Goal: Contribute content

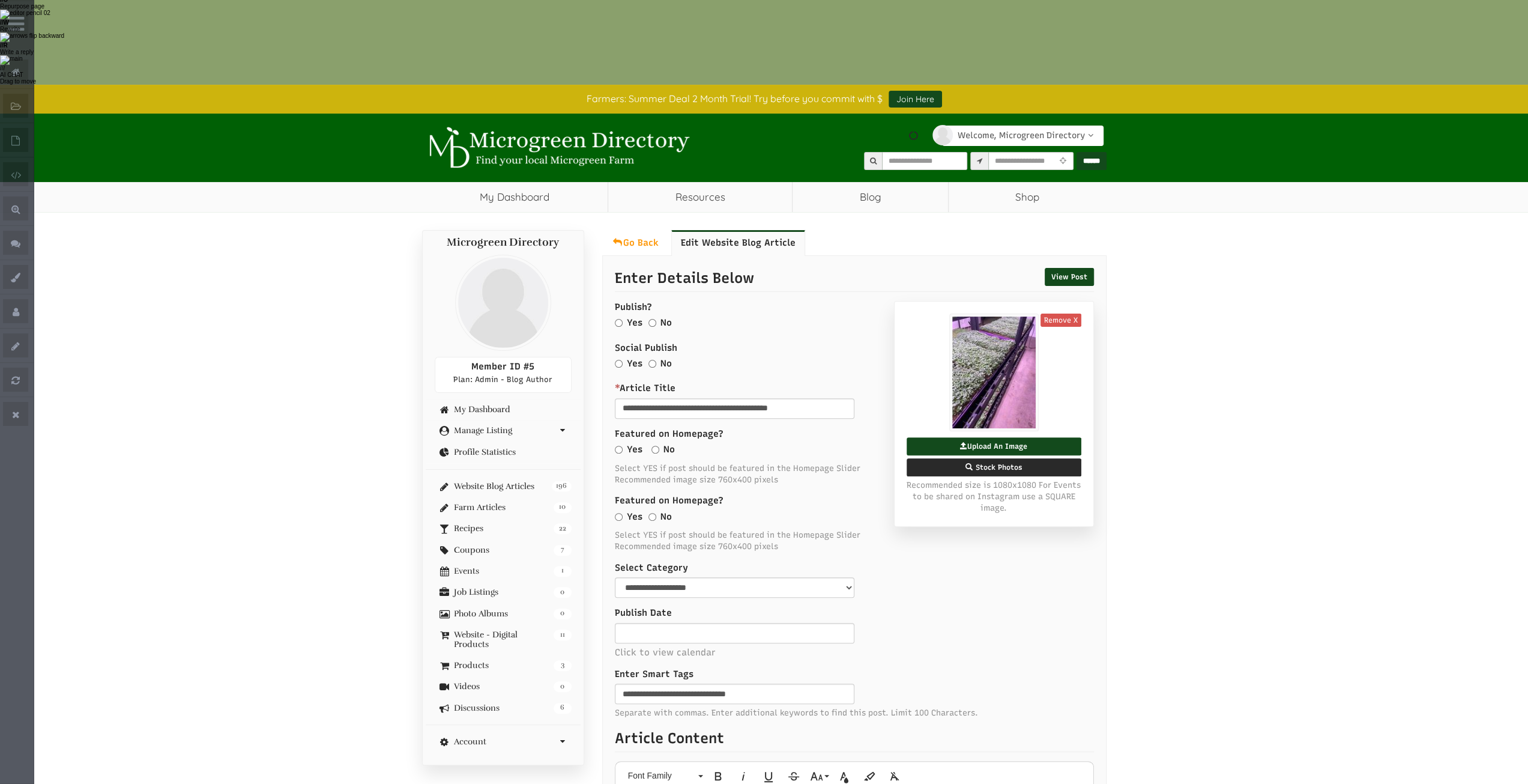
scroll to position [180, 0]
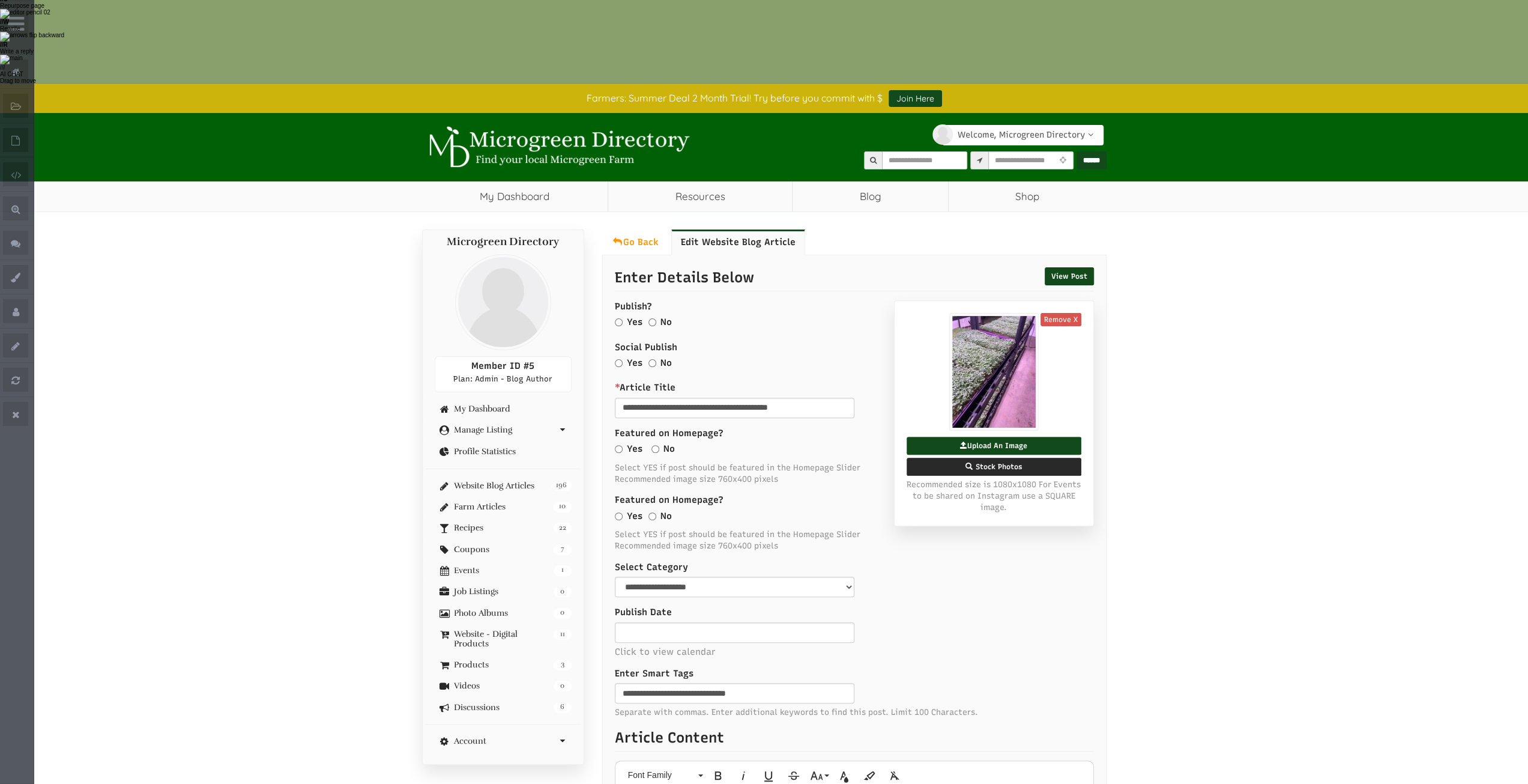
select select "Language Translate Widget"
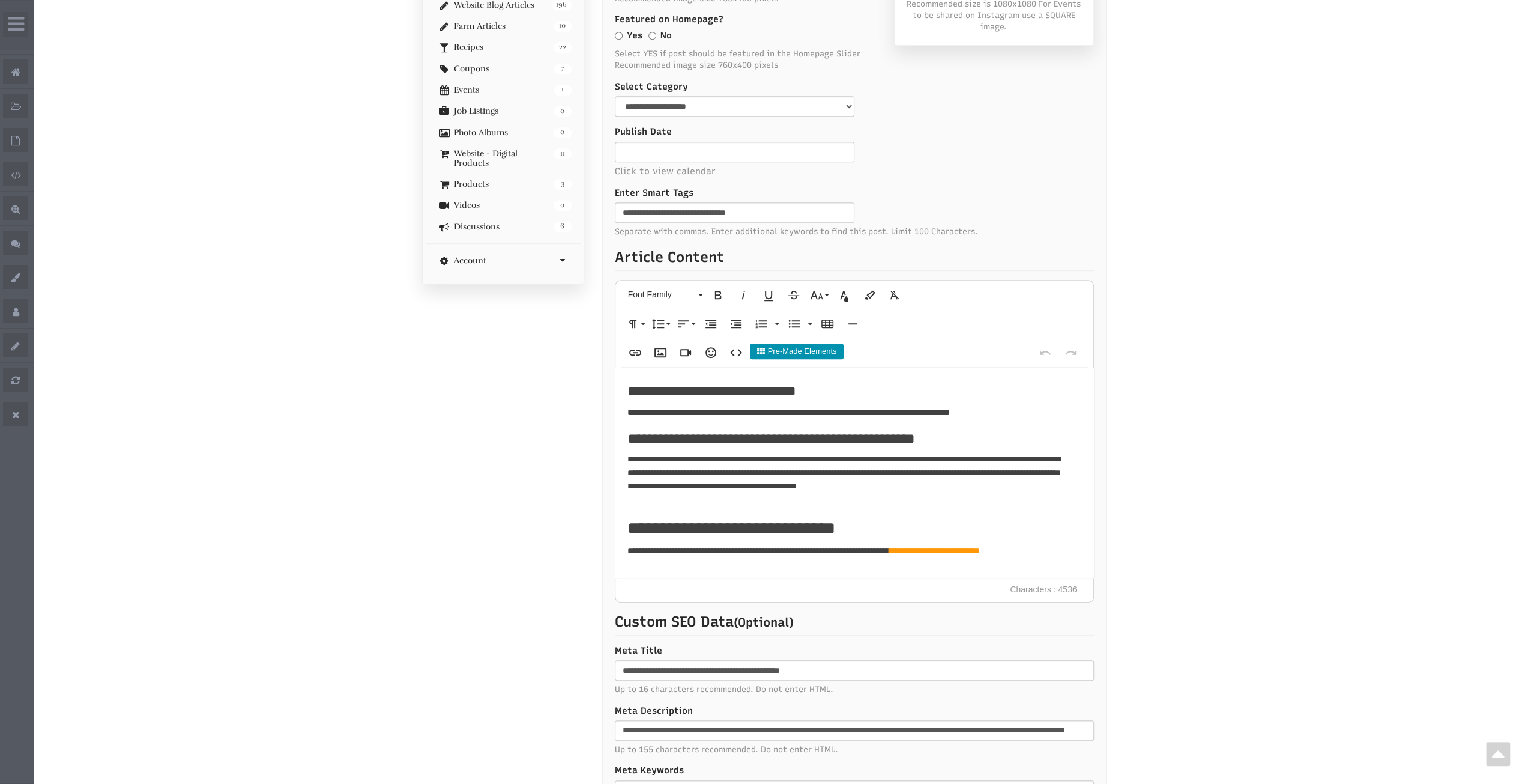
scroll to position [2524, 0]
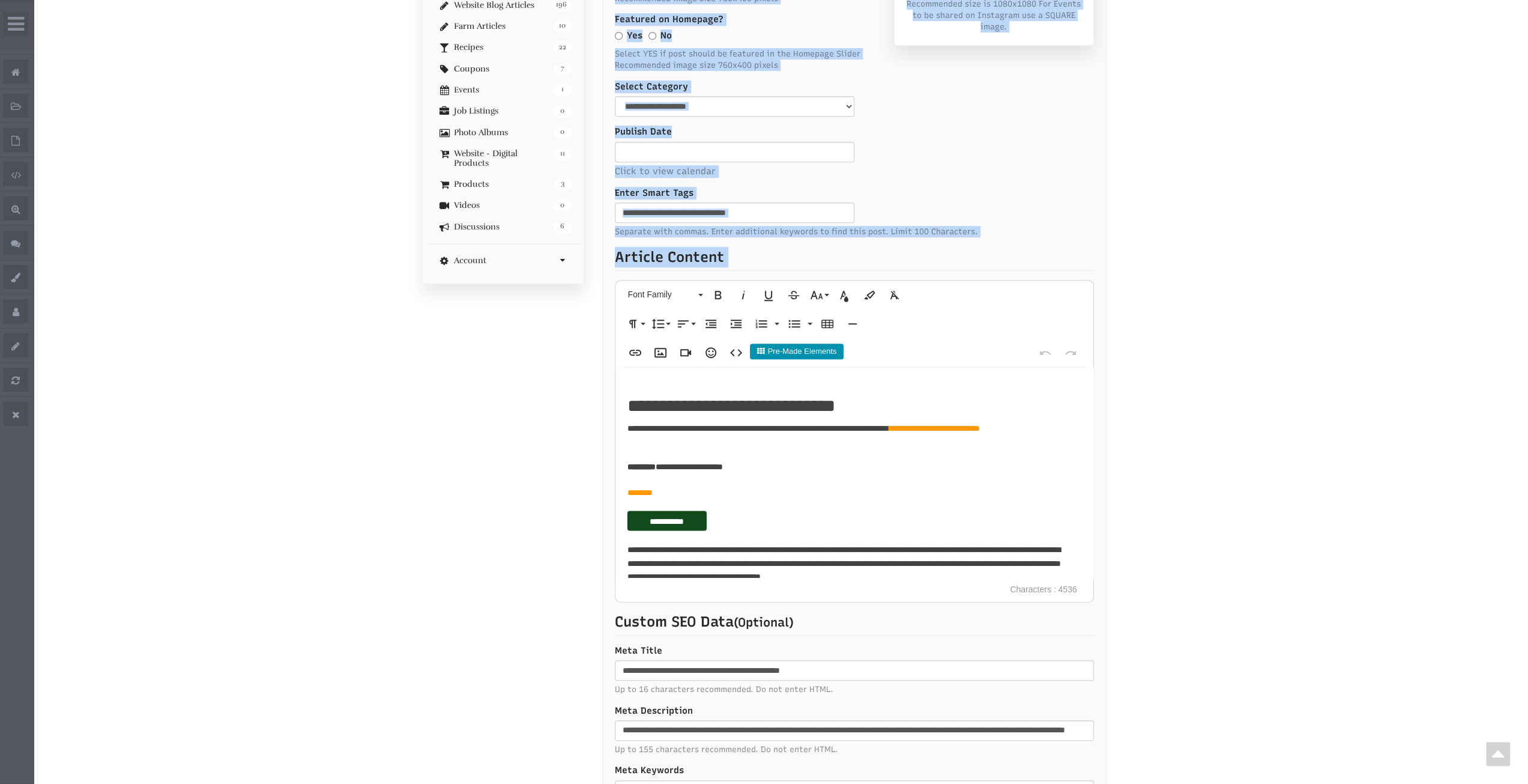
drag, startPoint x: 610, startPoint y: 252, endPoint x: 904, endPoint y: 272, distance: 294.7
click at [904, 272] on div "View Post Enter Details Below Remove X Upload An Image Stock Photos Recommended…" at bounding box center [855, 319] width 504 height 1089
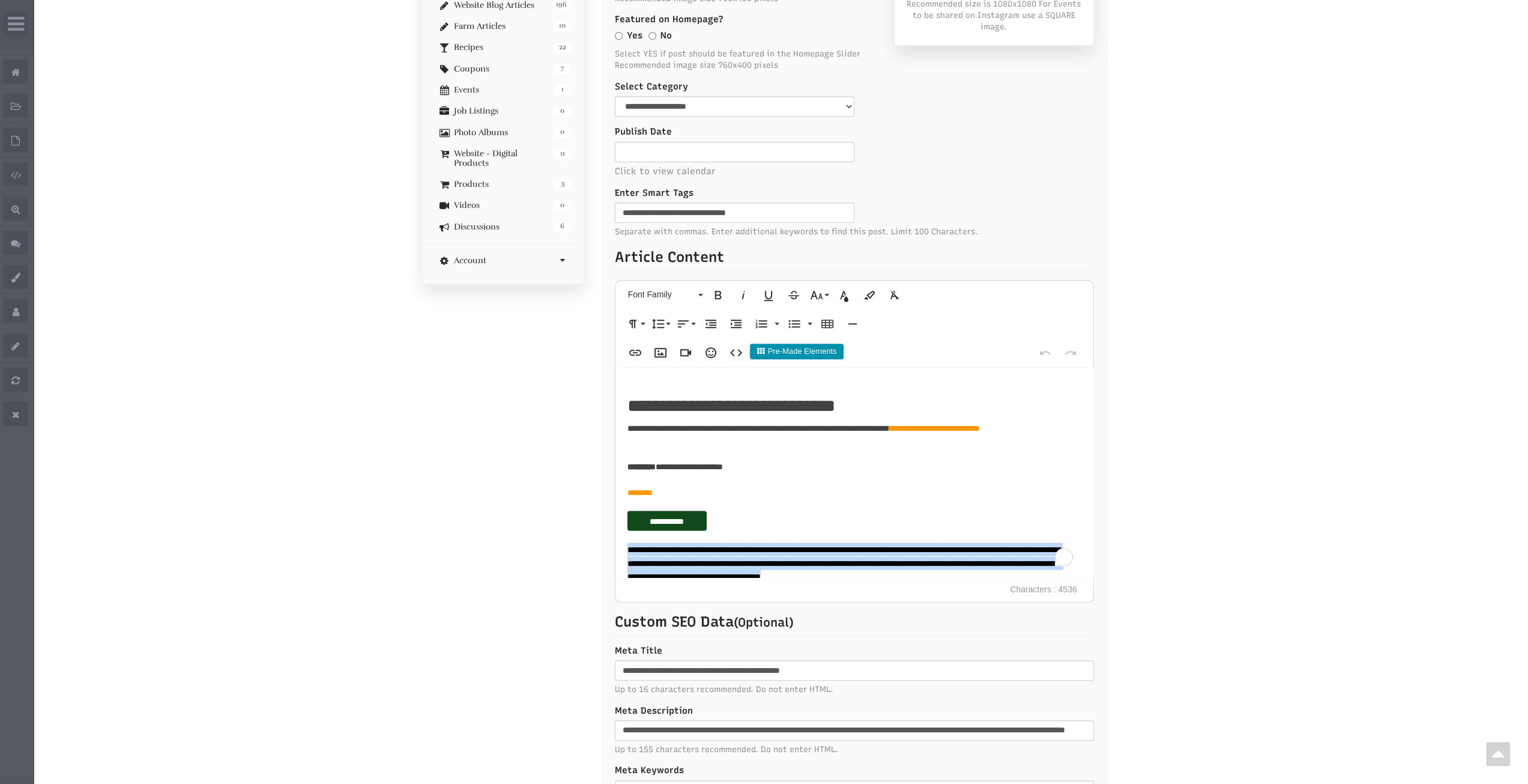
drag, startPoint x: 710, startPoint y: 278, endPoint x: 610, endPoint y: 252, distance: 103.3
click at [610, 252] on div "View Post Enter Details Below Remove X Upload An Image Stock Photos Recommended…" at bounding box center [855, 319] width 504 height 1089
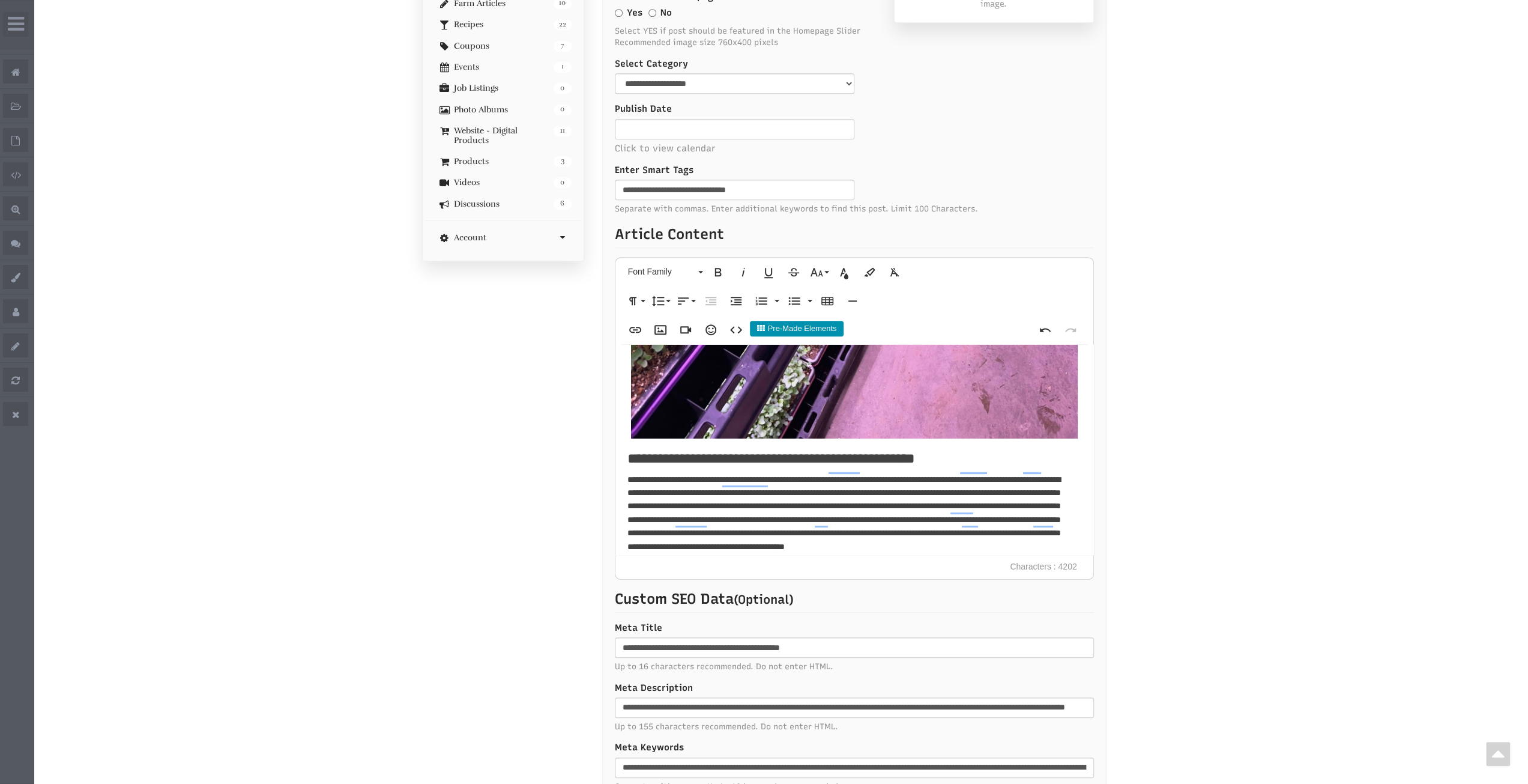
scroll to position [0, 0]
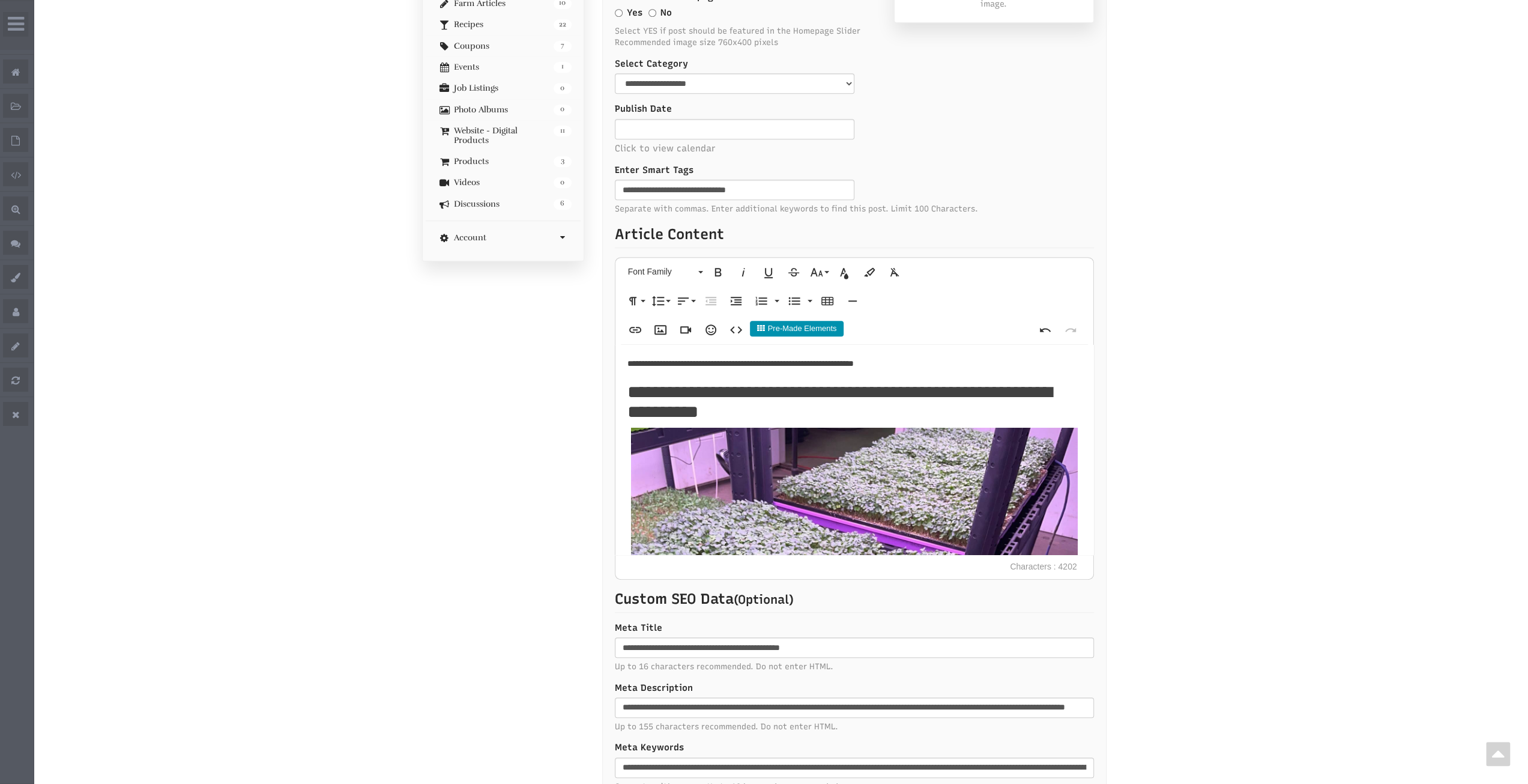
click at [907, 357] on p "**********" at bounding box center [850, 364] width 445 height 13
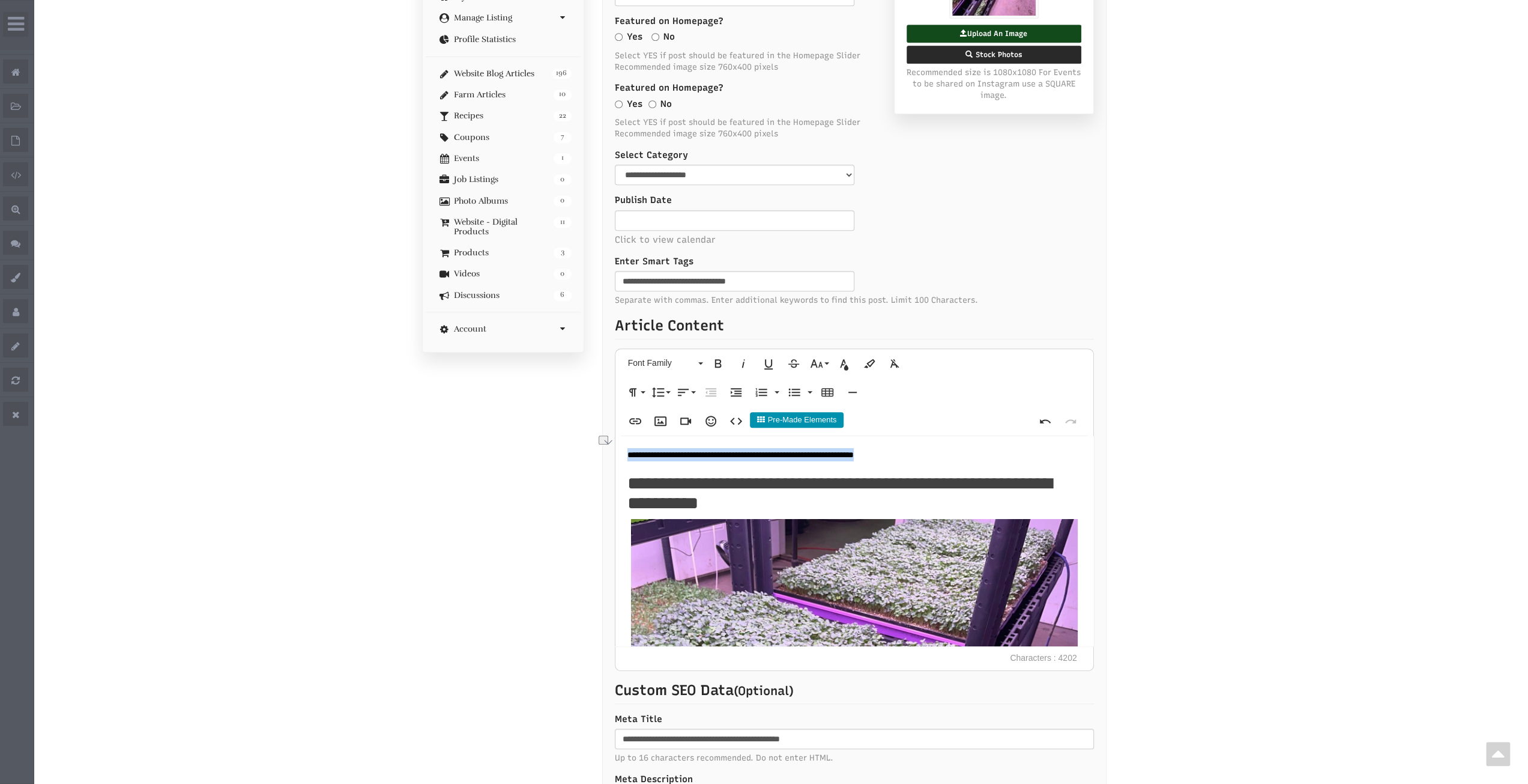
drag, startPoint x: 914, startPoint y: 184, endPoint x: 611, endPoint y: 191, distance: 303.1
click at [611, 191] on div "View Post Enter Details Below Remove X Upload An Image Stock Photos Recommended…" at bounding box center [855, 387] width 504 height 1089
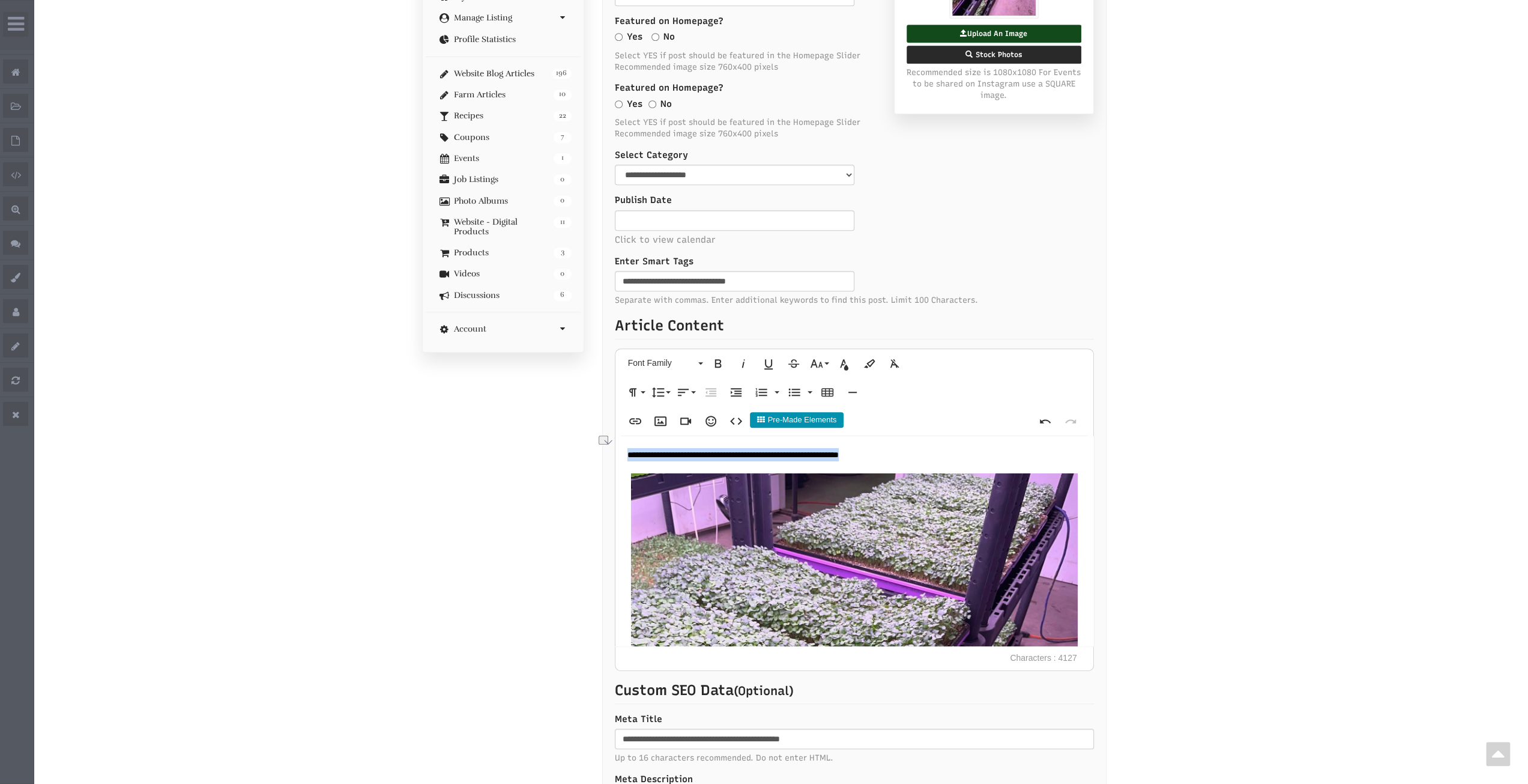
drag, startPoint x: 926, startPoint y: 182, endPoint x: 611, endPoint y: 158, distance: 315.9
click at [574, 187] on div "Microgreen Directory Member ID #5 Plan: Admin - Blog Author My Dashboard Manage…" at bounding box center [764, 390] width 702 height 1181
click at [631, 385] on icon "button" at bounding box center [632, 392] width 14 height 14
click at [659, 460] on link "Heading 2" at bounding box center [677, 473] width 106 height 27
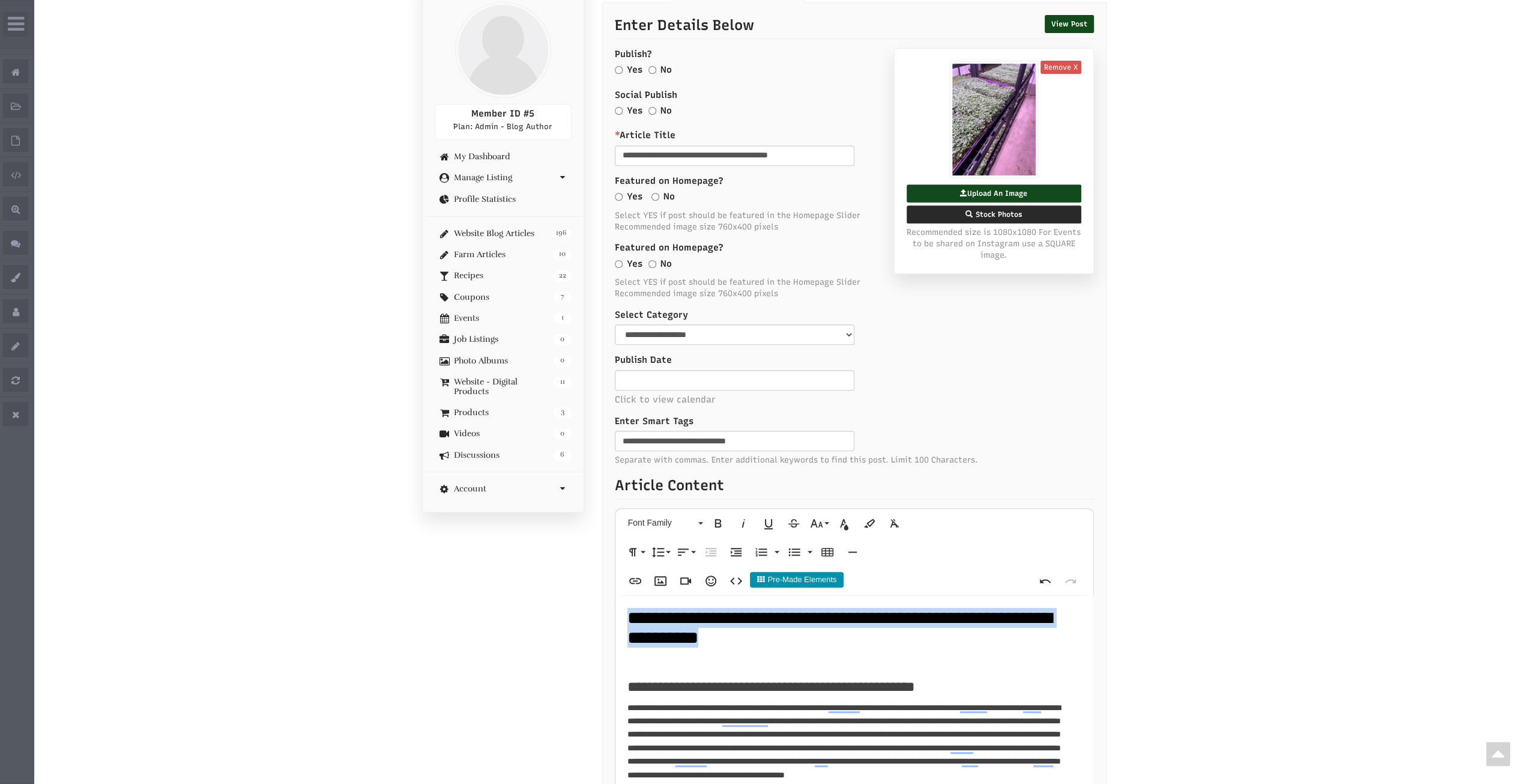
drag, startPoint x: 817, startPoint y: 368, endPoint x: 618, endPoint y: 339, distance: 201.1
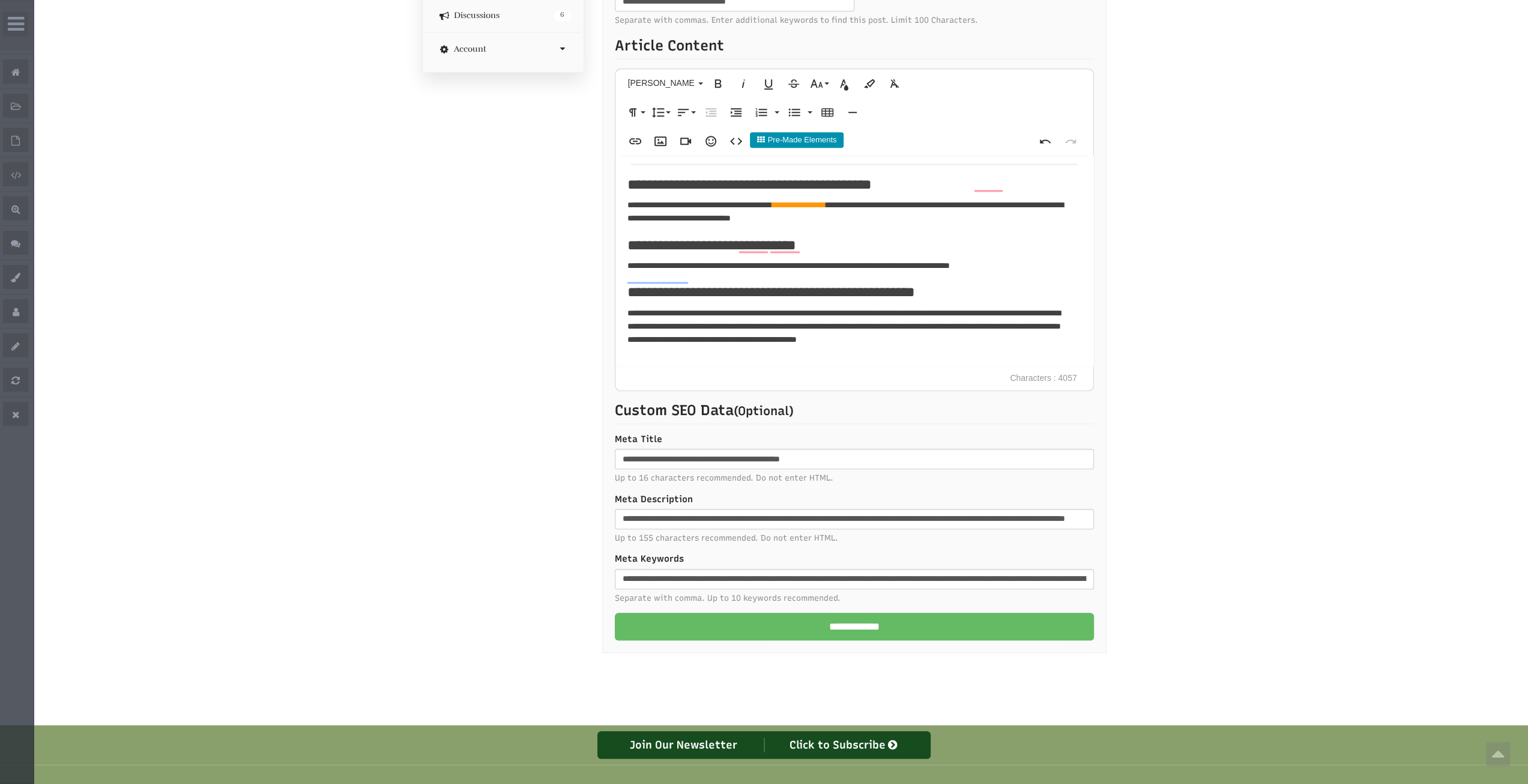
click at [787, 613] on input "**********" at bounding box center [854, 627] width 479 height 28
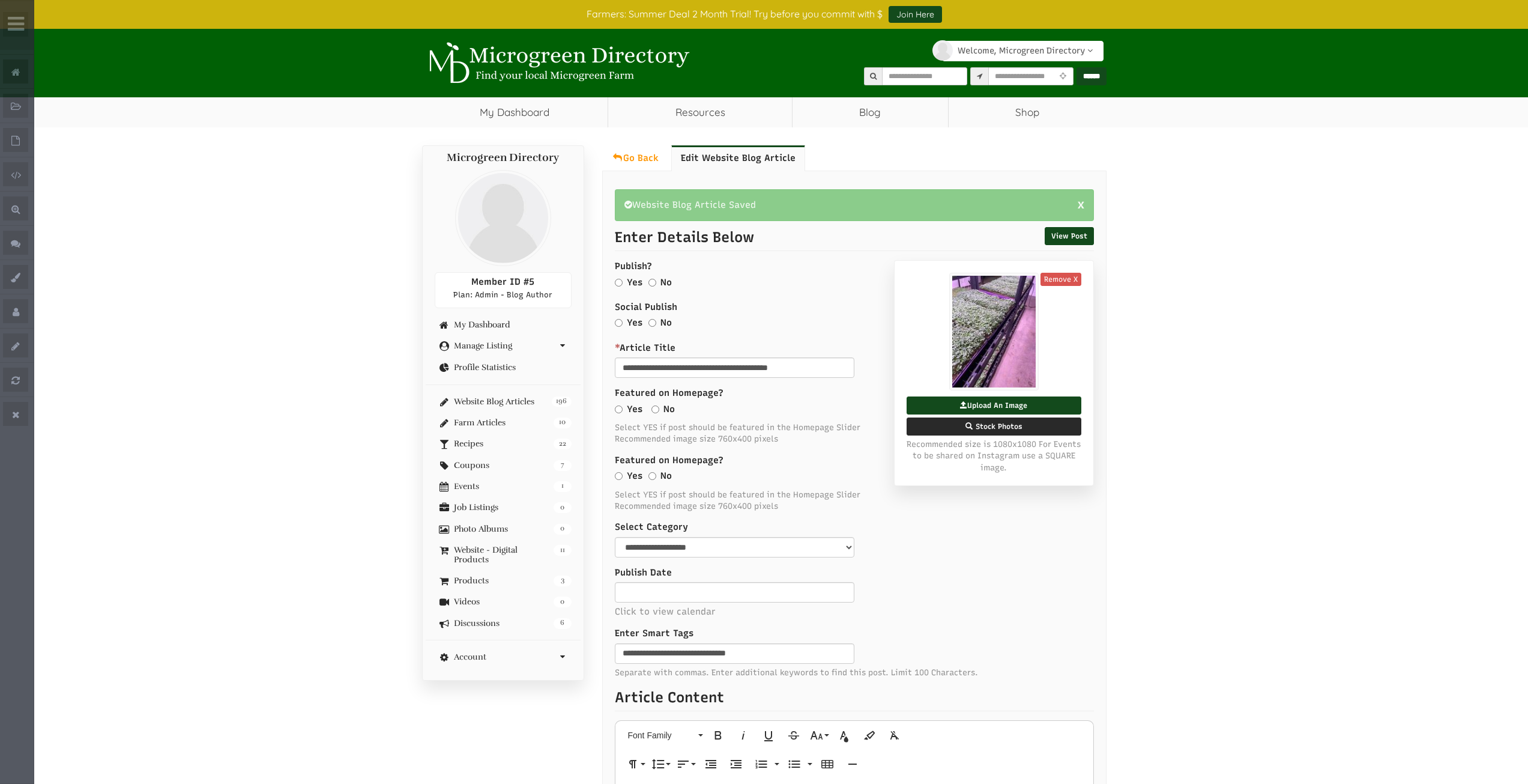
select select "Language Translate Widget"
